Goal: Use online tool/utility: Use online tool/utility

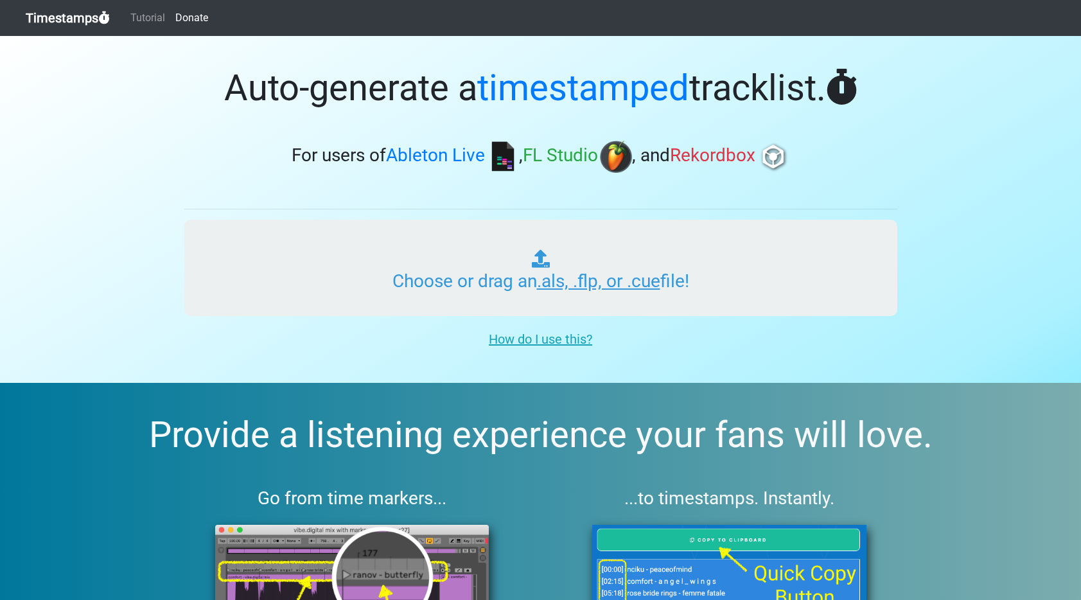
click at [486, 267] on input "Choose or drag an .als, .flp, or .cue file!" at bounding box center [540, 268] width 713 height 96
type input "C:\fakepath\DREAMSTATE RADIO #004.als"
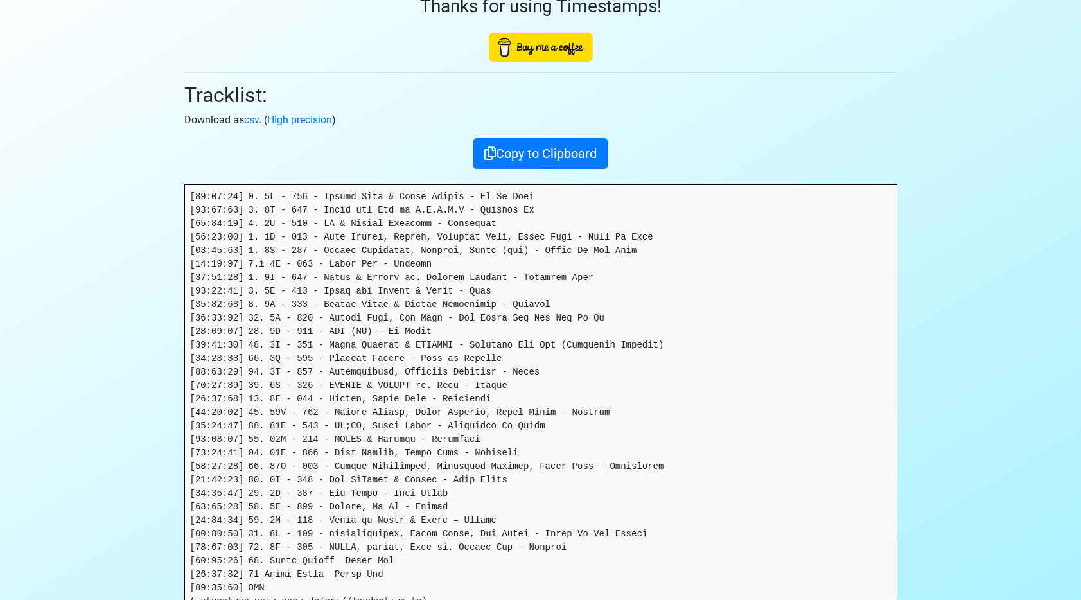
scroll to position [101, 0]
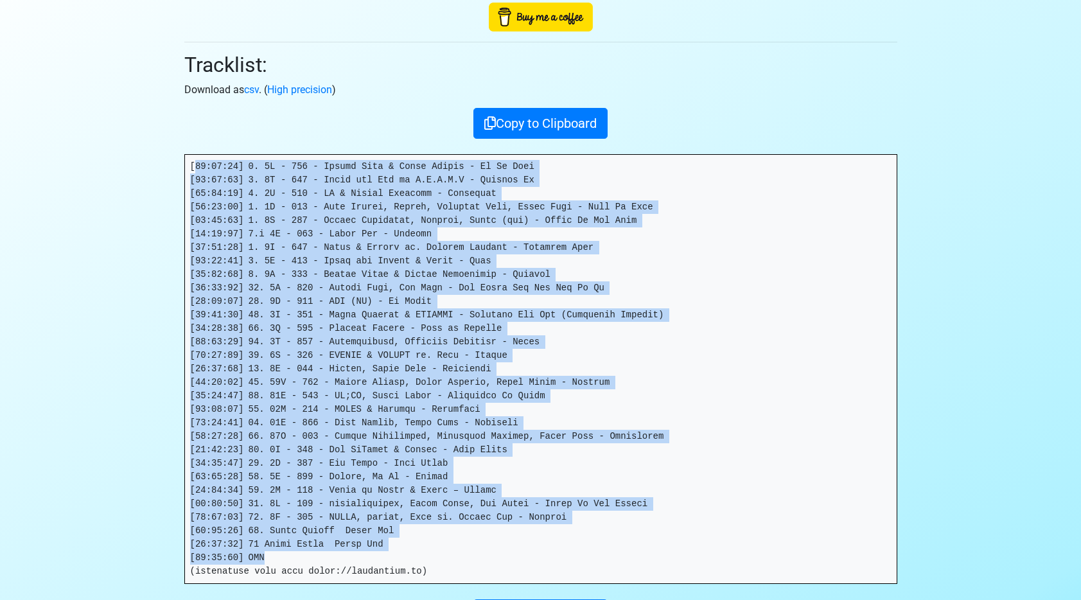
drag, startPoint x: 453, startPoint y: 558, endPoint x: 195, endPoint y: 169, distance: 466.8
click at [195, 169] on pre at bounding box center [541, 369] width 712 height 428
copy pre "[23:17:15] 6. 5L - 170 - Ipsumd Sita & Conse Adipis - El Se Doei [58:61:08] 2. …"
